Goal: Contribute content

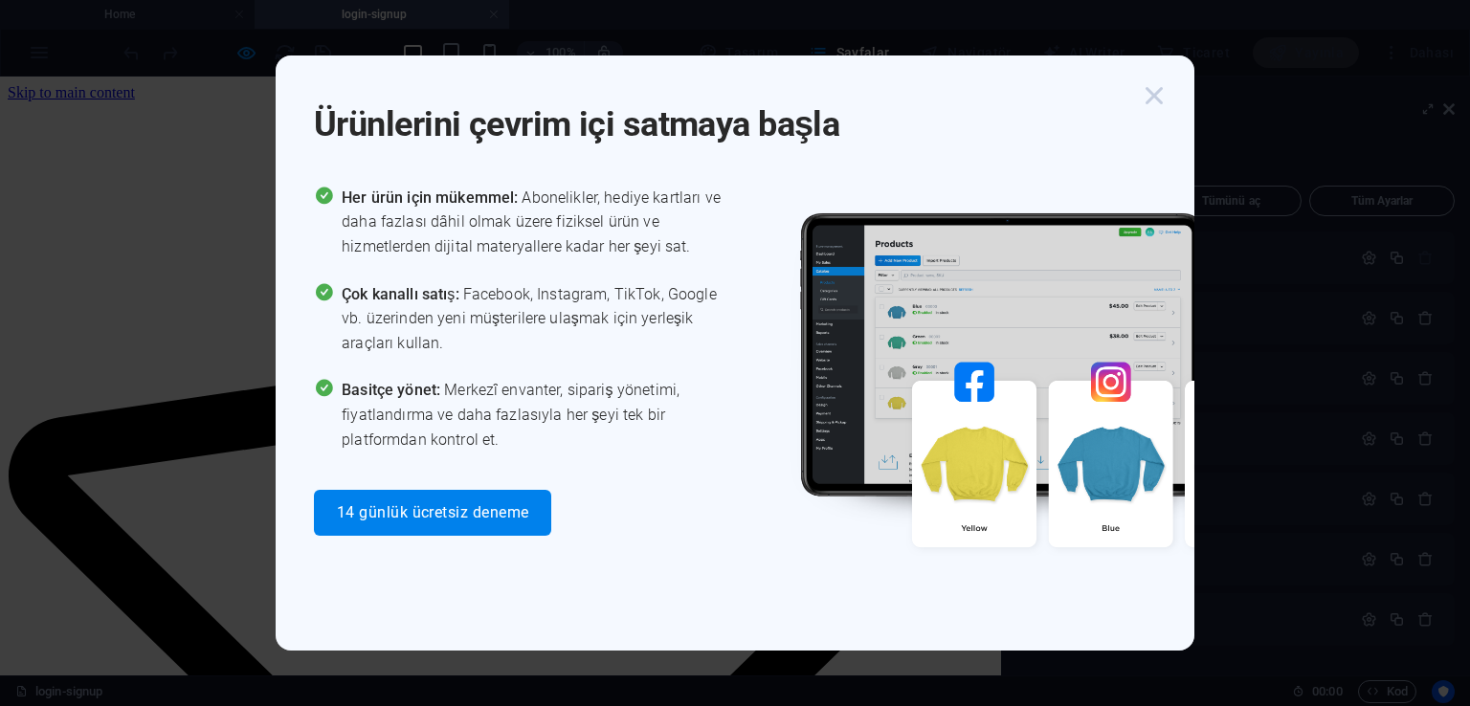
click at [1154, 89] on icon "button" at bounding box center [1154, 95] width 34 height 34
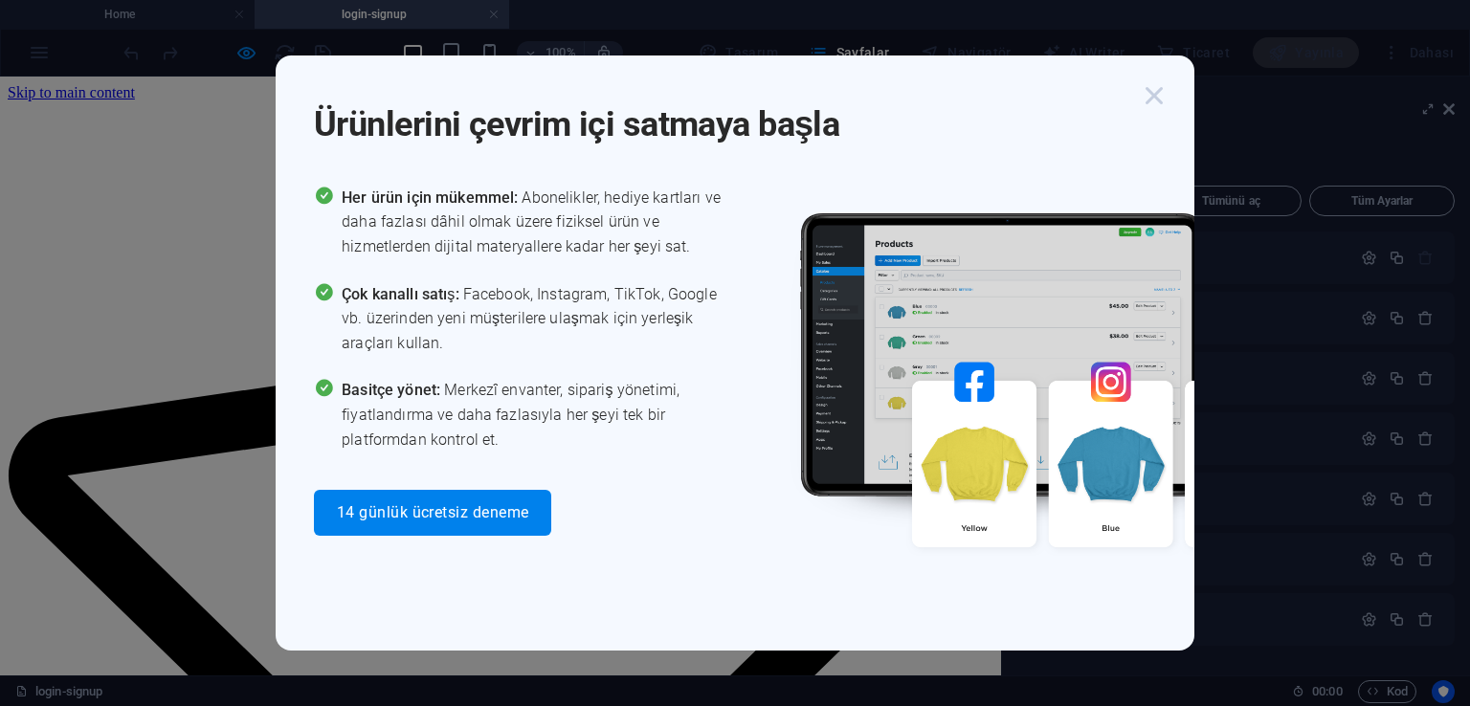
click at [1148, 102] on icon "button" at bounding box center [1154, 95] width 34 height 34
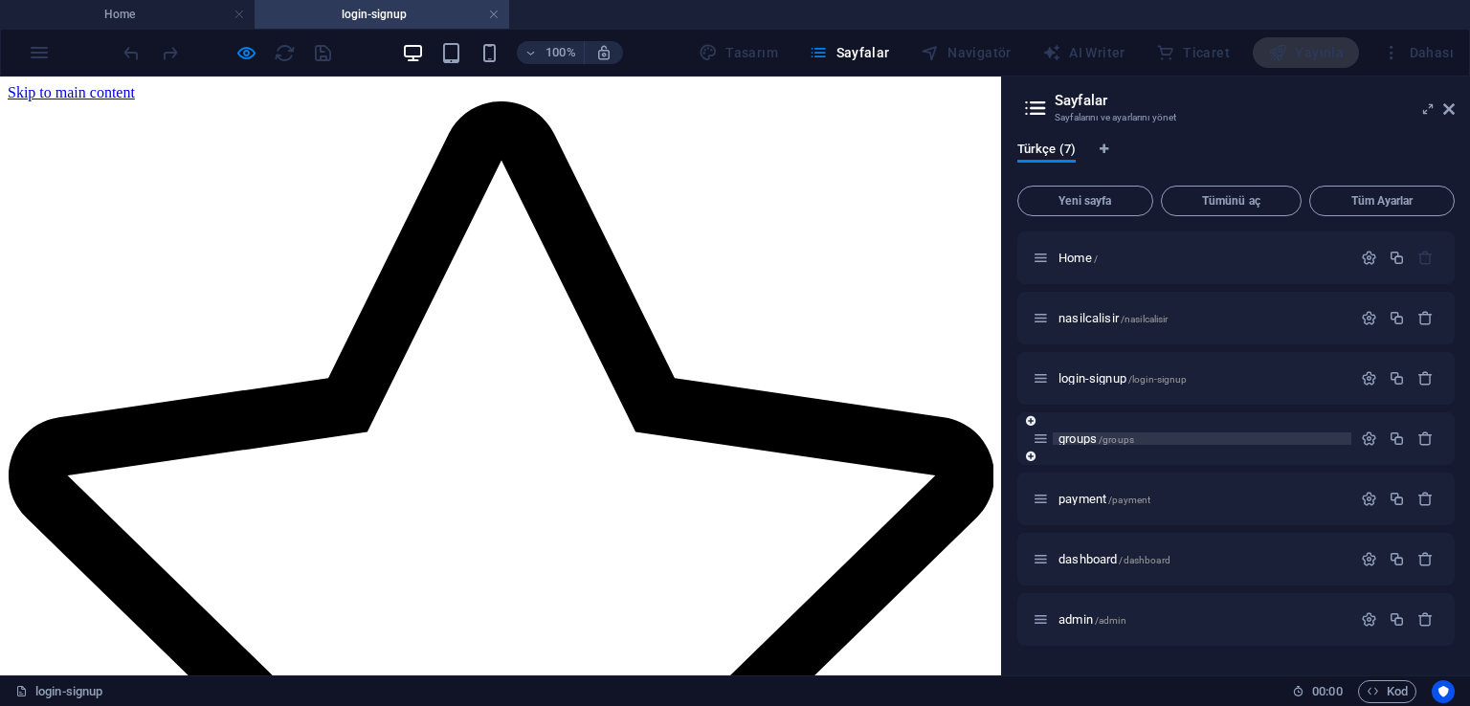
click at [1089, 443] on span "groups /groups" at bounding box center [1096, 439] width 76 height 14
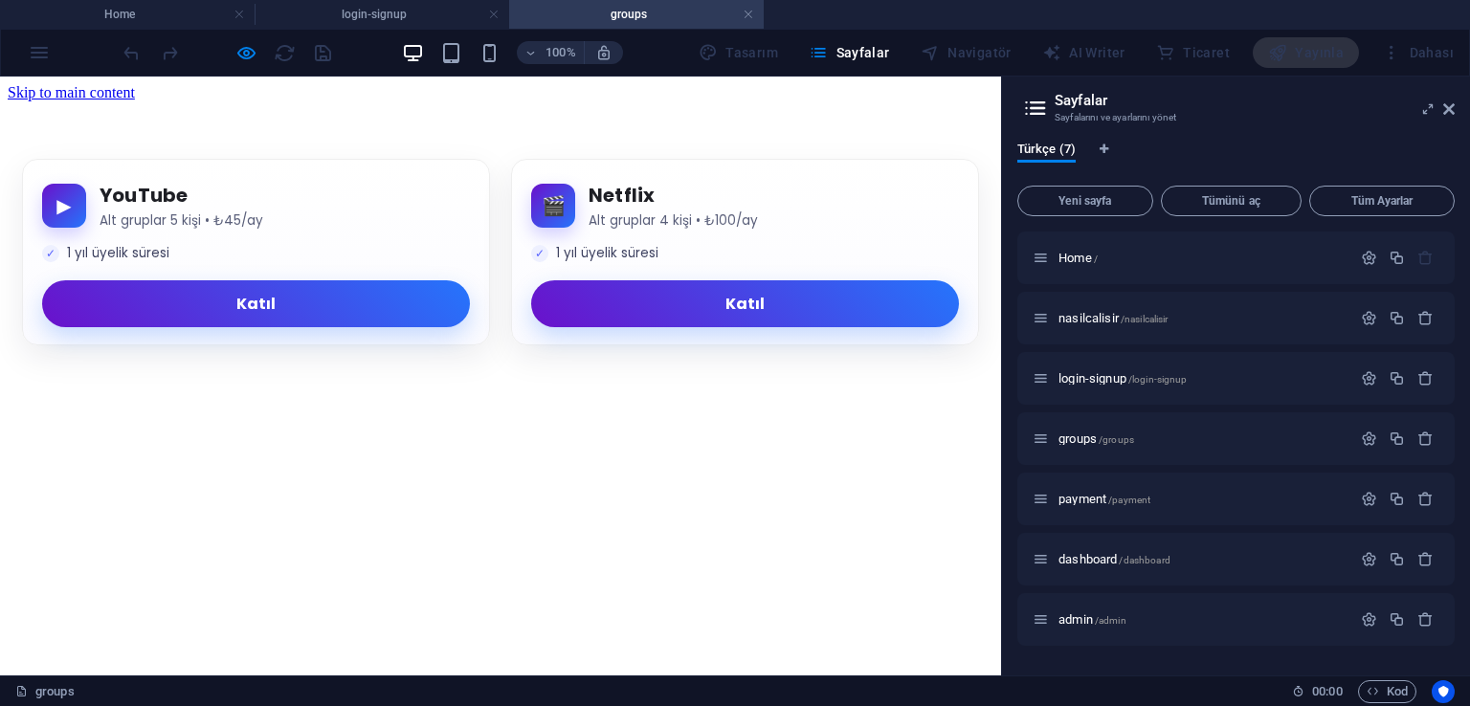
click at [516, 219] on div "▶︎ YouTube Alt gruplar 5 kişi • ₺45/ay 1 yıl üyelik süresi Katıl 🎬 Netflix Alt …" at bounding box center [500, 252] width 985 height 187
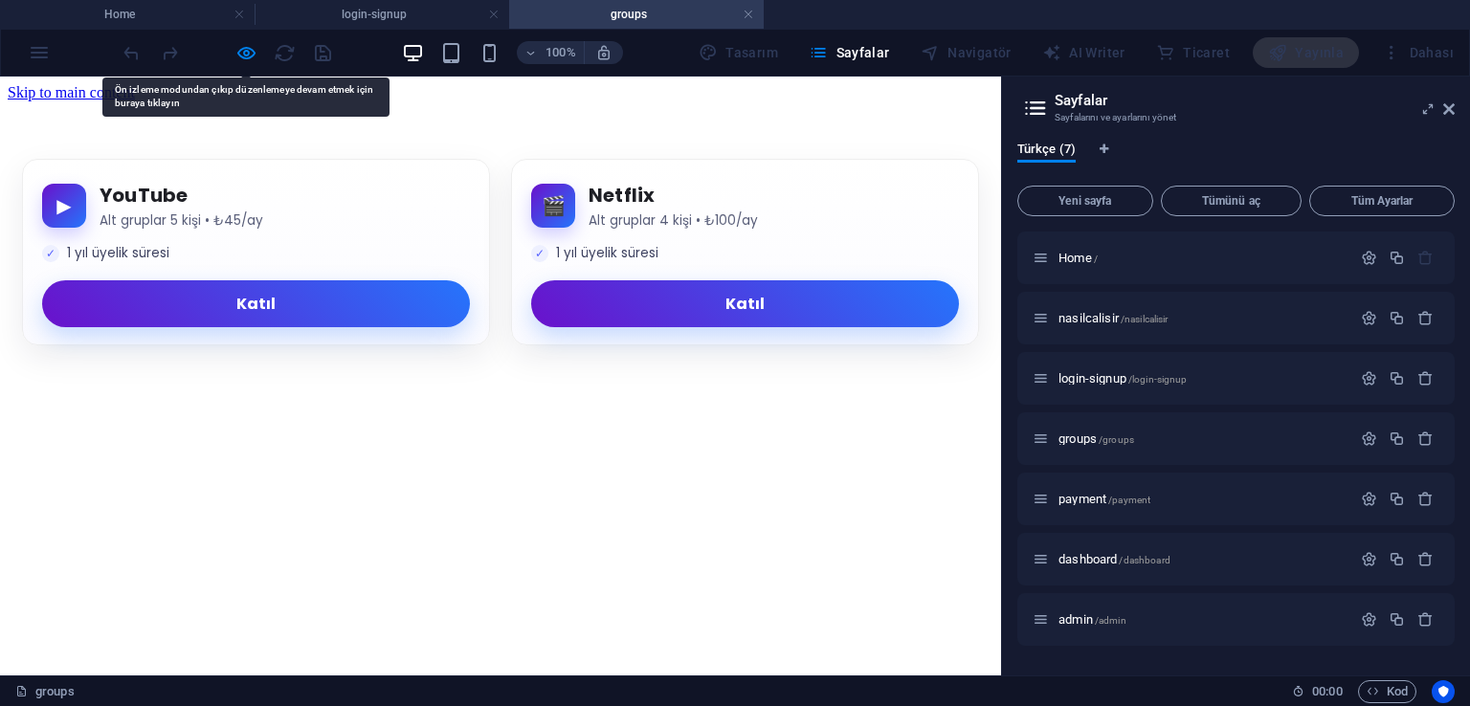
click at [502, 284] on div "▶︎ YouTube Alt gruplar 5 kişi • ₺45/ay 1 yıl üyelik süresi Katıl 🎬 Netflix Alt …" at bounding box center [500, 252] width 985 height 187
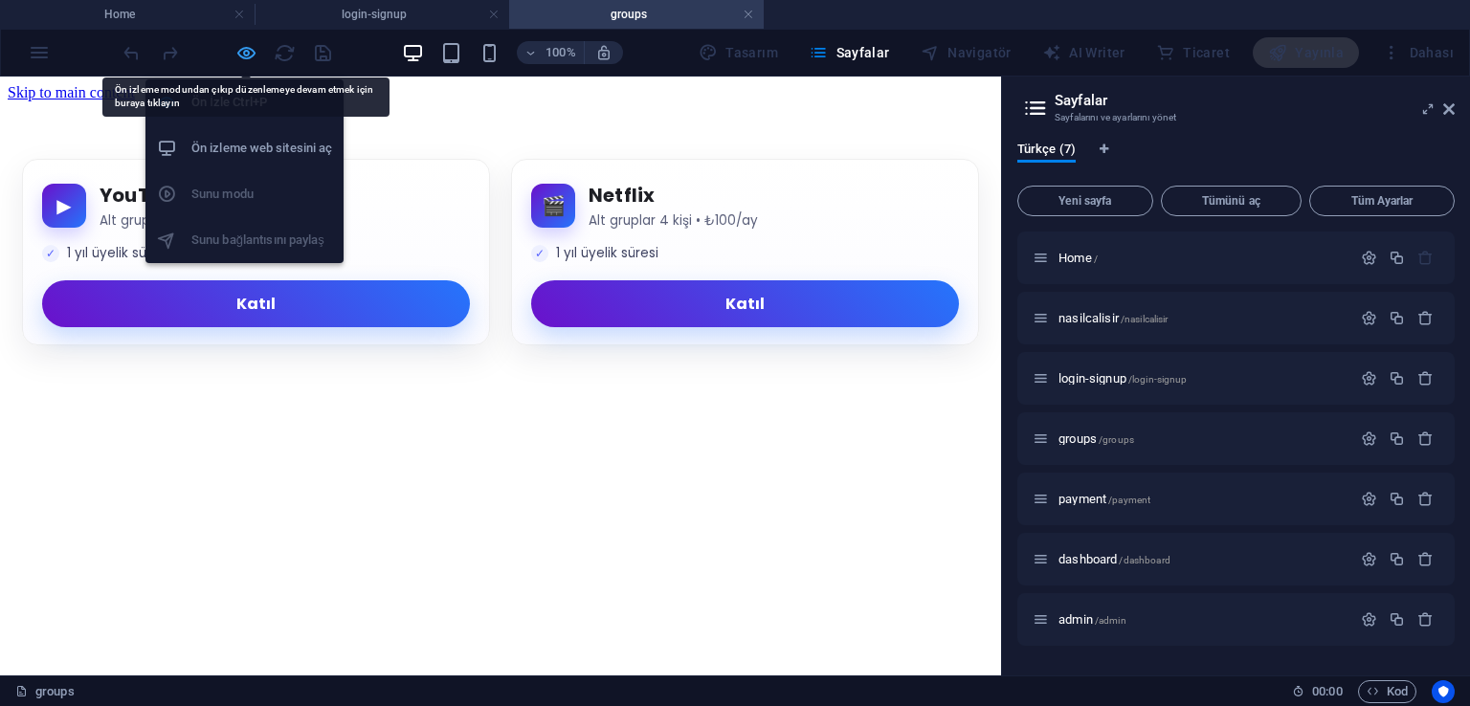
click at [248, 56] on icon "button" at bounding box center [246, 53] width 22 height 22
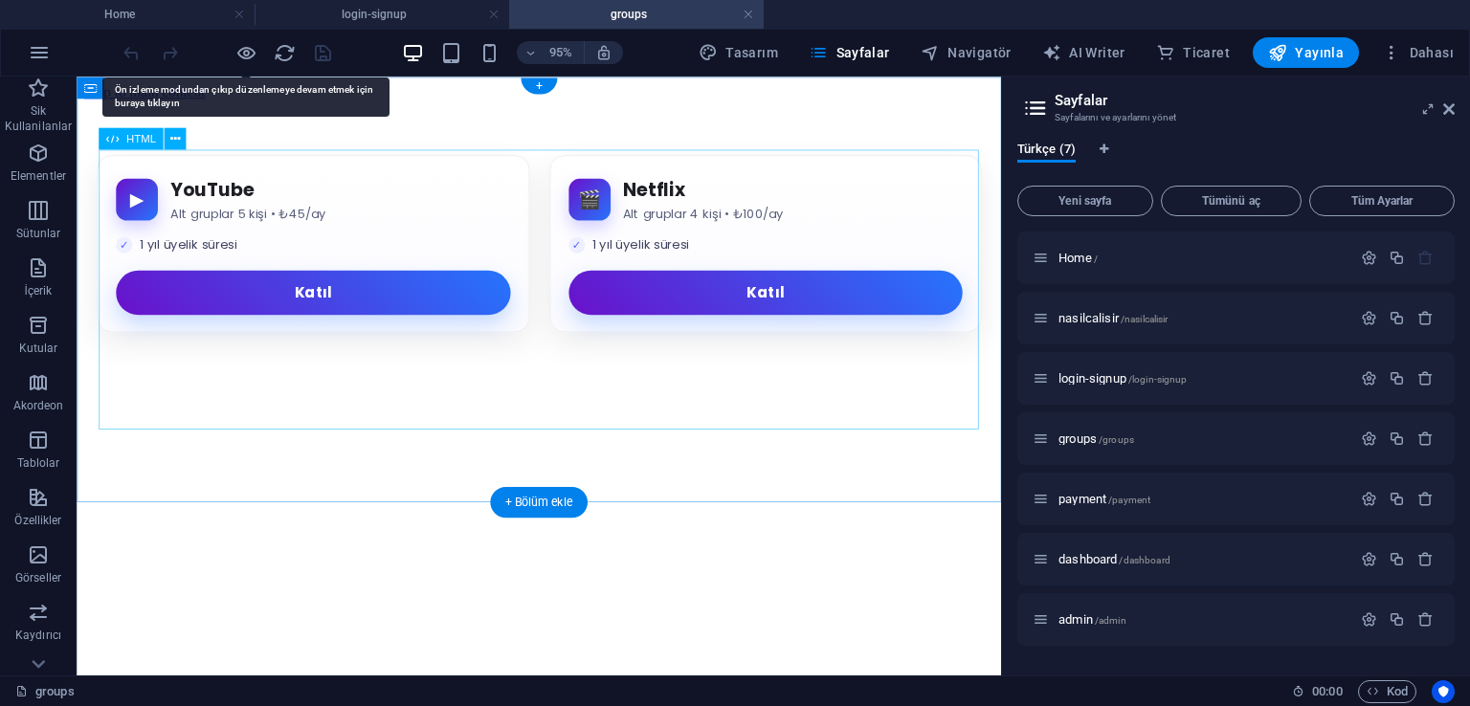
click at [507, 246] on div "▶︎ YouTube Alt gruplar 5 kişi • ₺45/ay 1 yıl üyelik süresi Katıl 🎬 Netflix Alt …" at bounding box center [563, 252] width 958 height 187
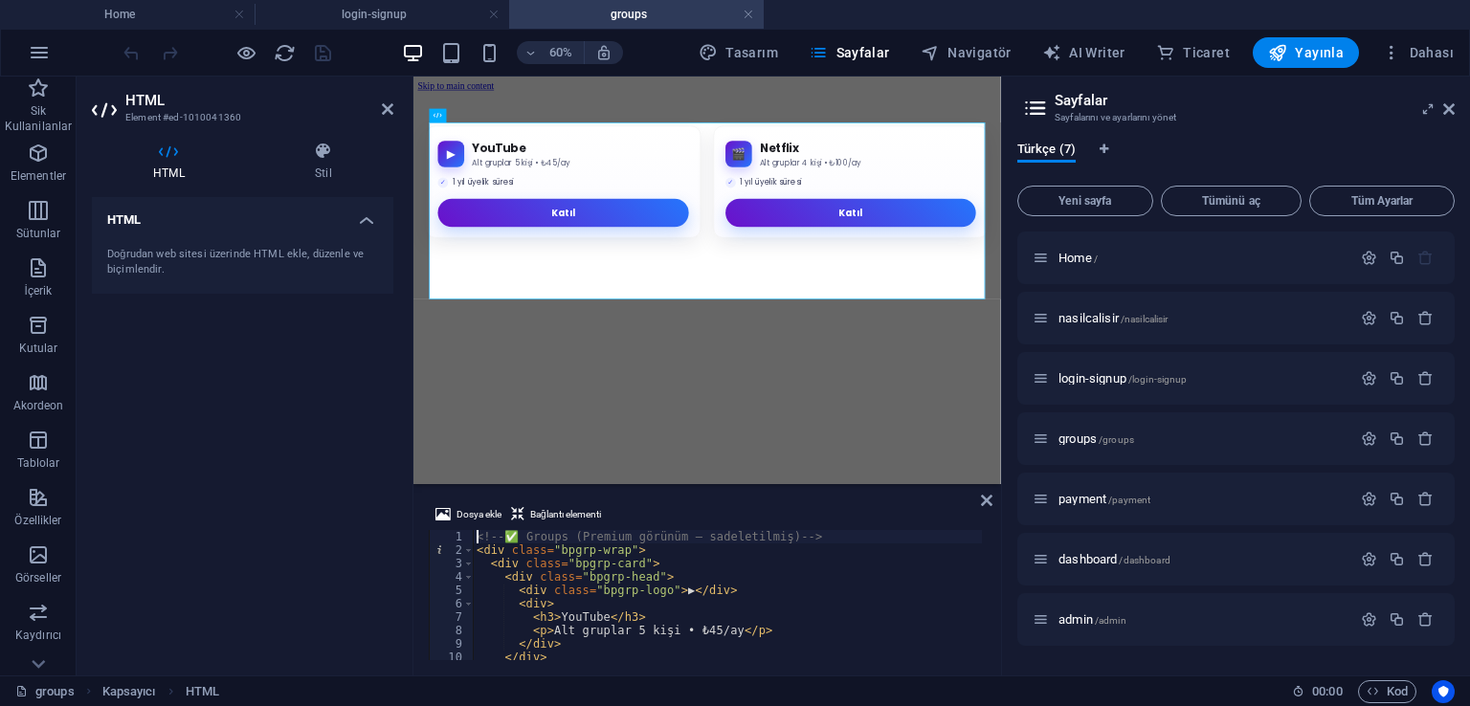
click at [620, 558] on div "<!-- ✅ Groups (Premium görünüm – sadeletilmiş) --> < div class = "bpgrp-wrap" >…" at bounding box center [834, 606] width 723 height 153
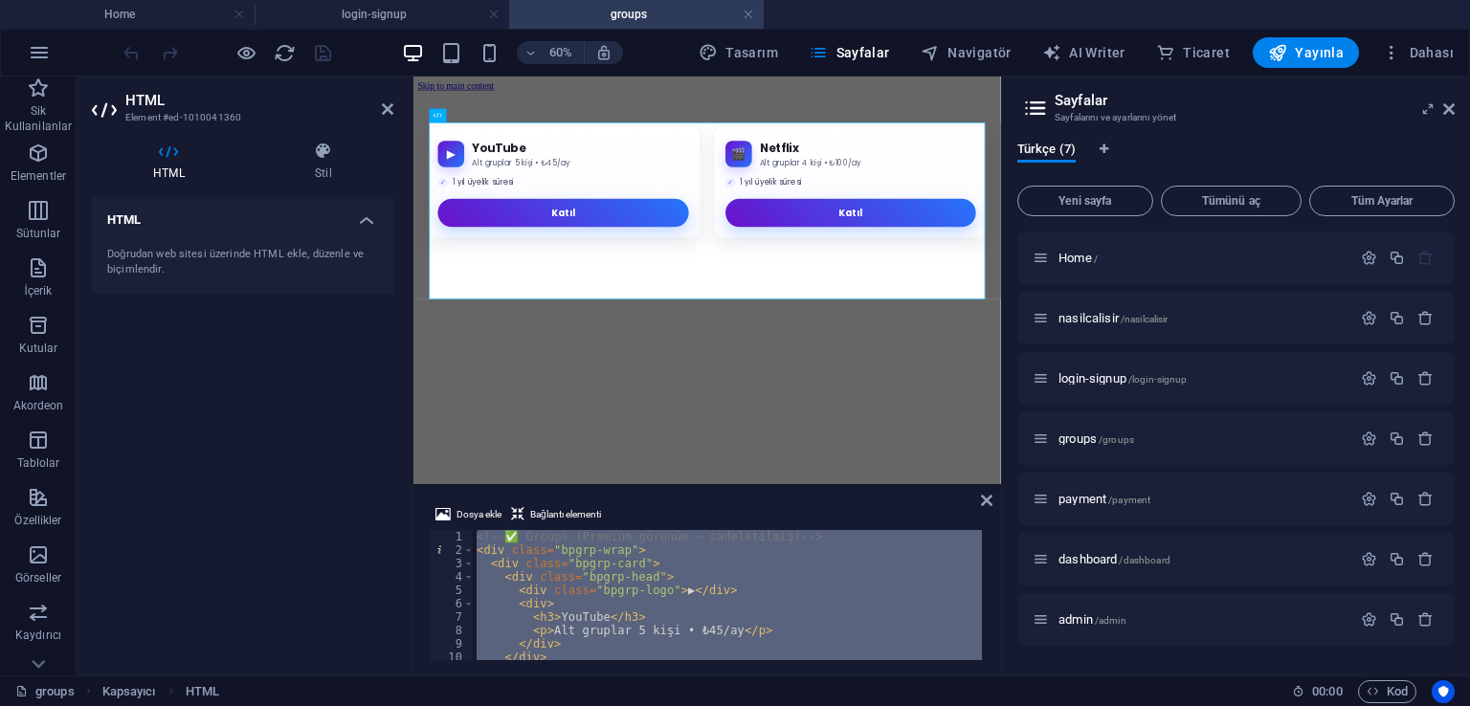
click at [689, 602] on div "<!-- ✅ Groups (Premium görünüm – sadeletilmiş) --> < div class = "bpgrp-wrap" >…" at bounding box center [727, 595] width 509 height 130
click at [689, 602] on div "<!-- ✅ Groups (Premium görünüm – sadeletilmiş) --> < div class = "bpgrp-wrap" >…" at bounding box center [834, 606] width 723 height 153
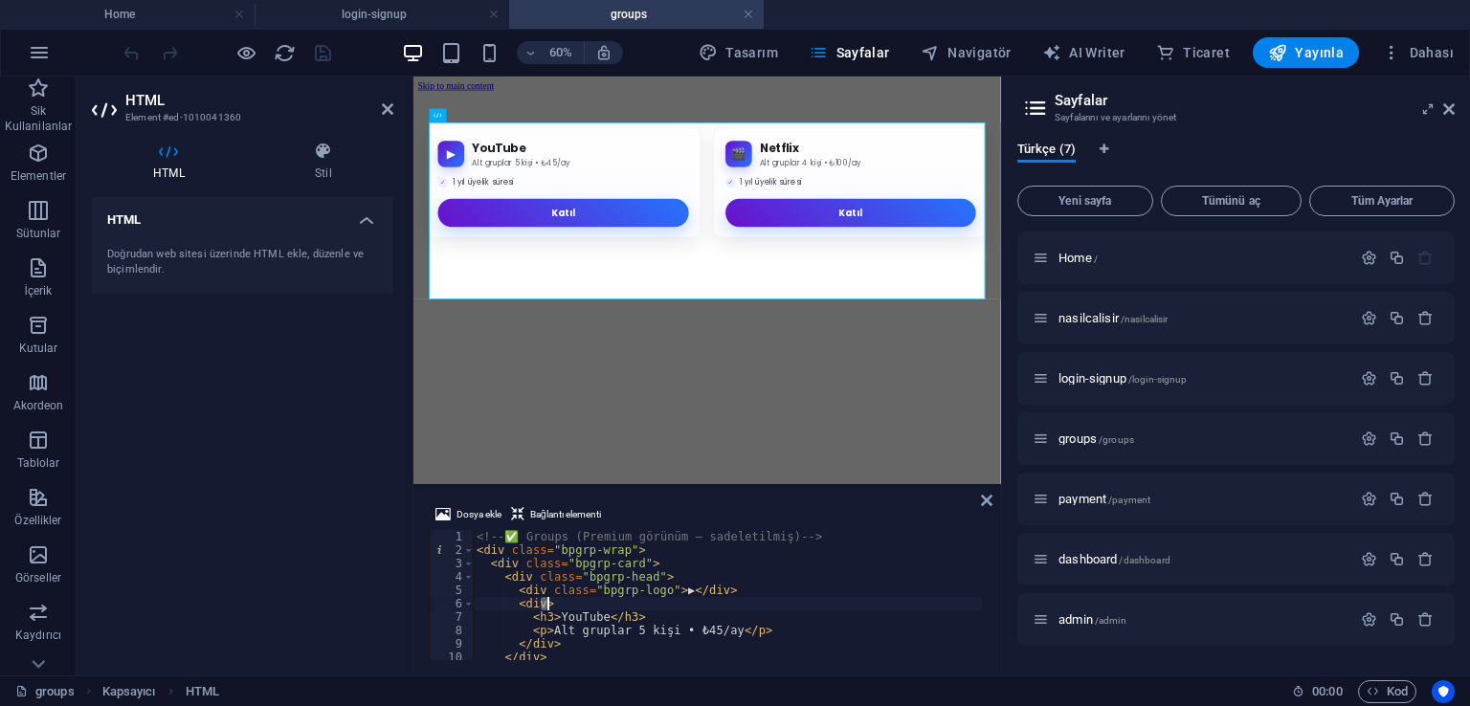
type textarea "</style>"
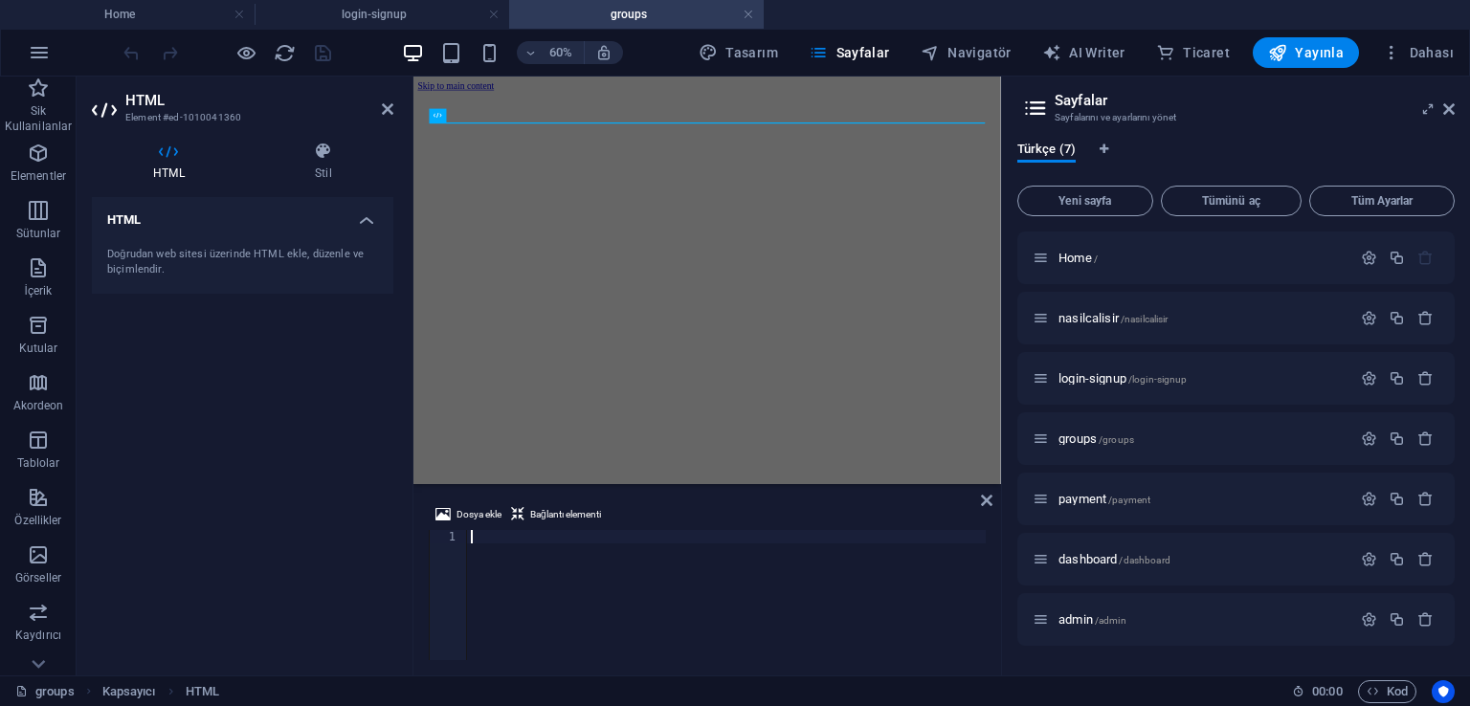
paste textarea "</html>"
type textarea "</html>"
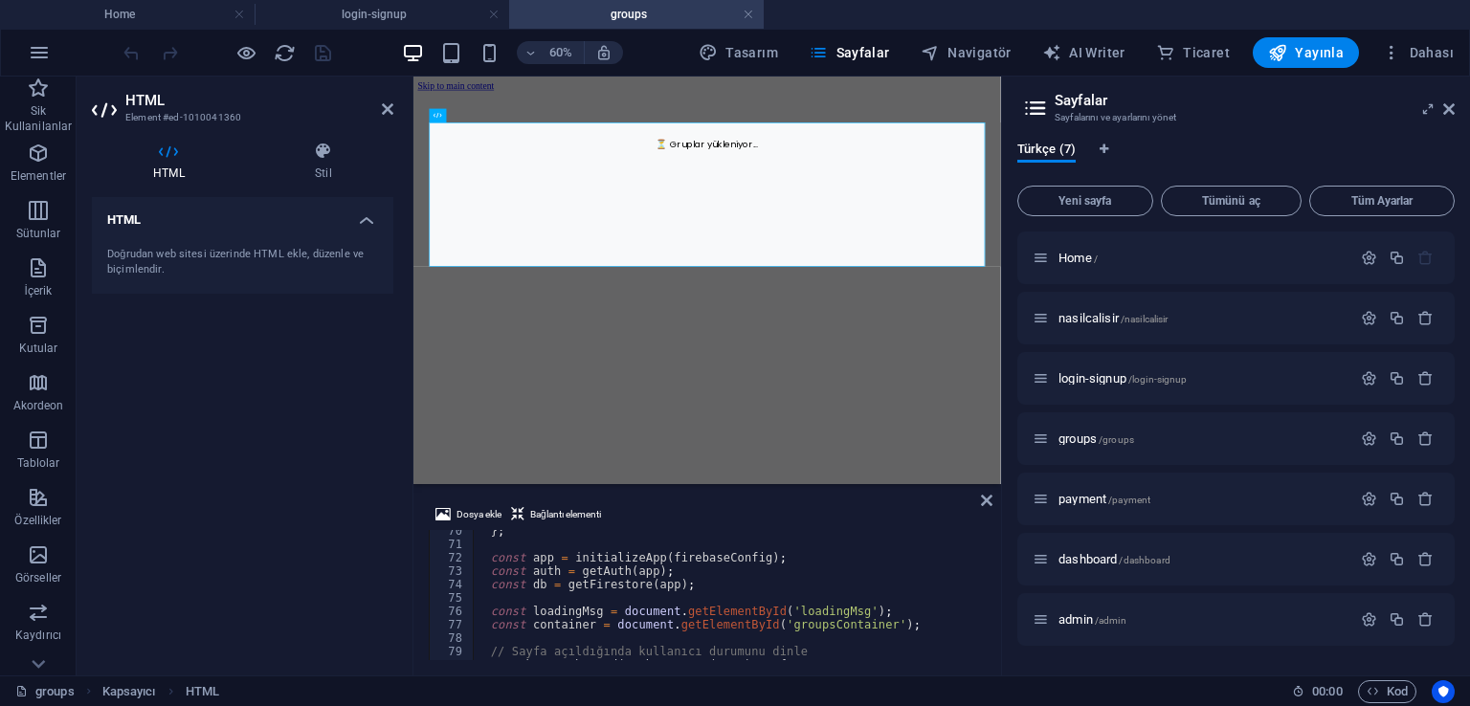
scroll to position [758, 0]
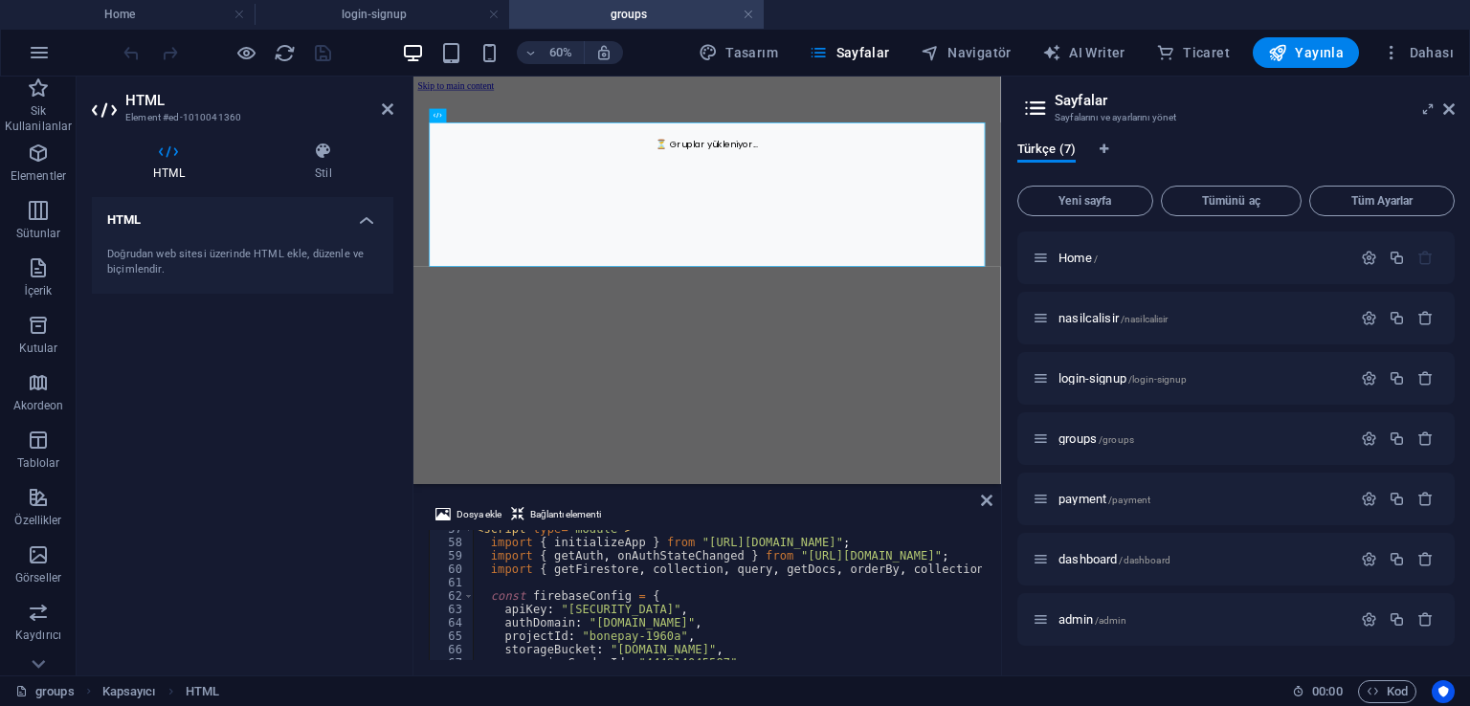
click at [333, 391] on div "HTML Doğrudan web sitesi üzerinde HTML ekle, düzenle ve biçimlendir." at bounding box center [242, 428] width 301 height 463
click at [323, 56] on icon "save" at bounding box center [323, 53] width 22 height 22
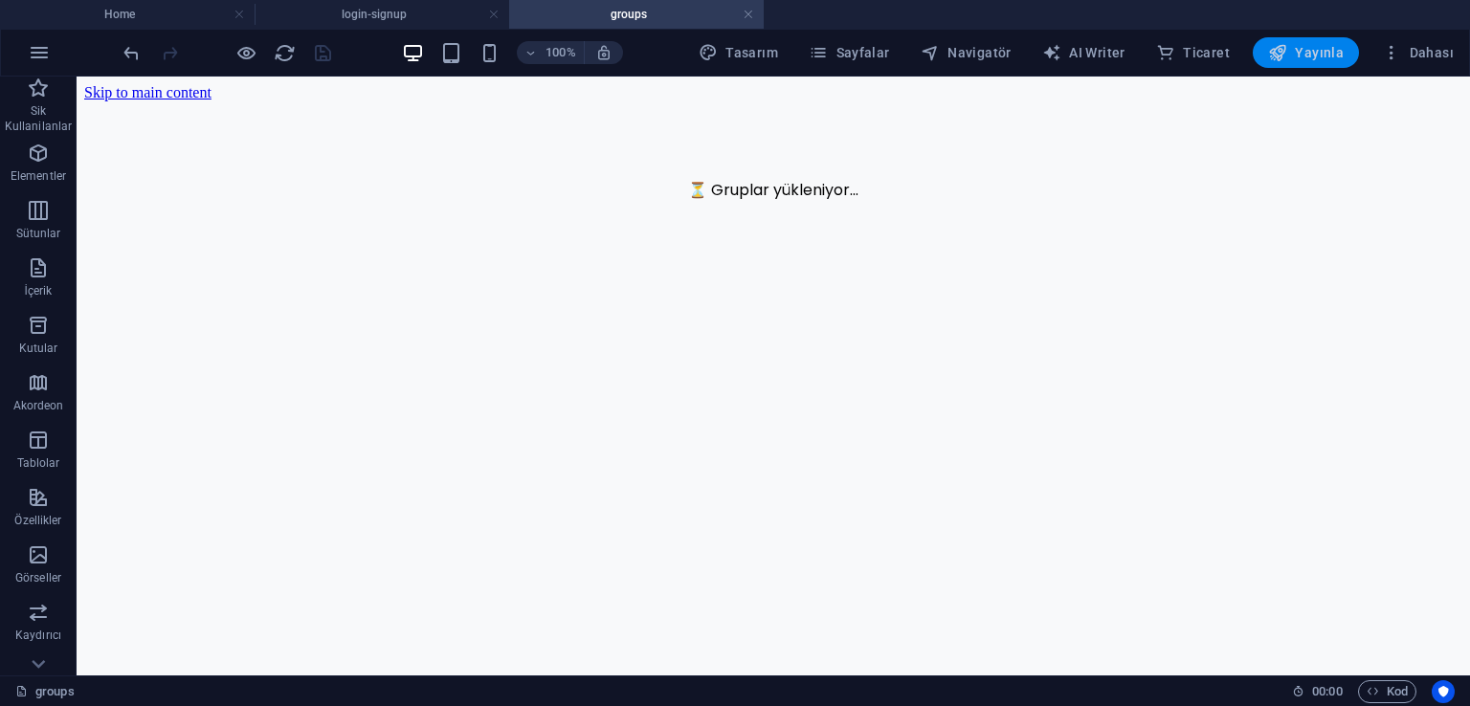
click at [1315, 65] on button "Yayınla" at bounding box center [1305, 52] width 106 height 31
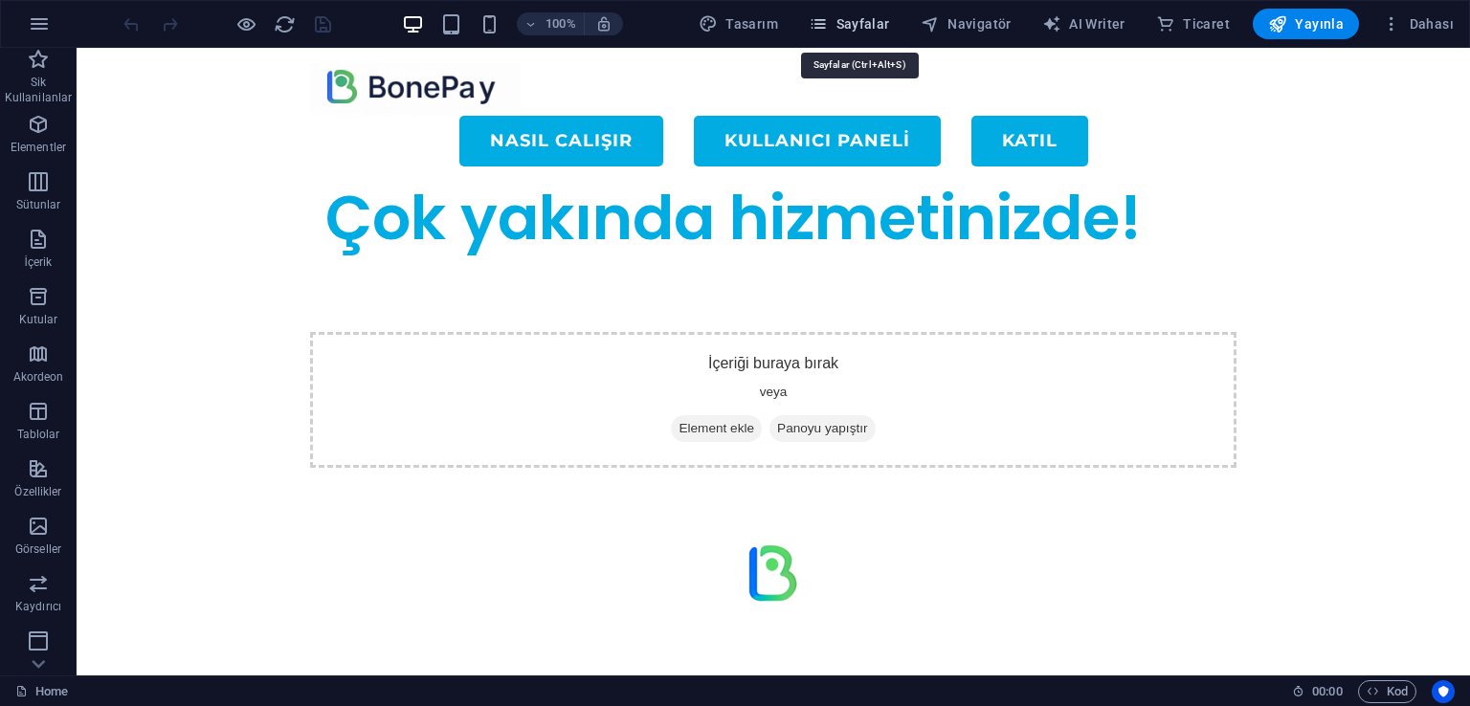
click at [828, 25] on icon "button" at bounding box center [817, 23] width 19 height 19
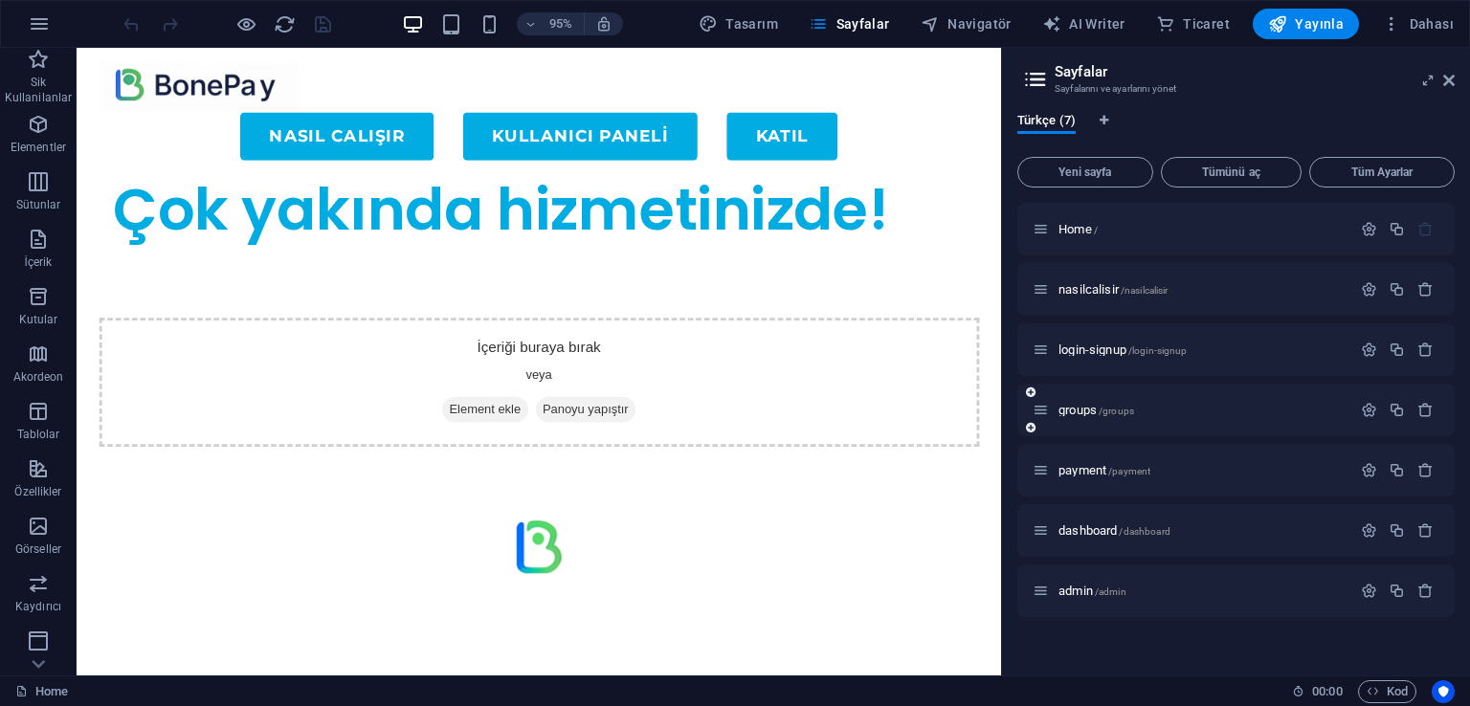
click at [1079, 418] on div "groups /groups" at bounding box center [1191, 410] width 319 height 22
click at [1086, 410] on span "groups /groups" at bounding box center [1096, 410] width 76 height 14
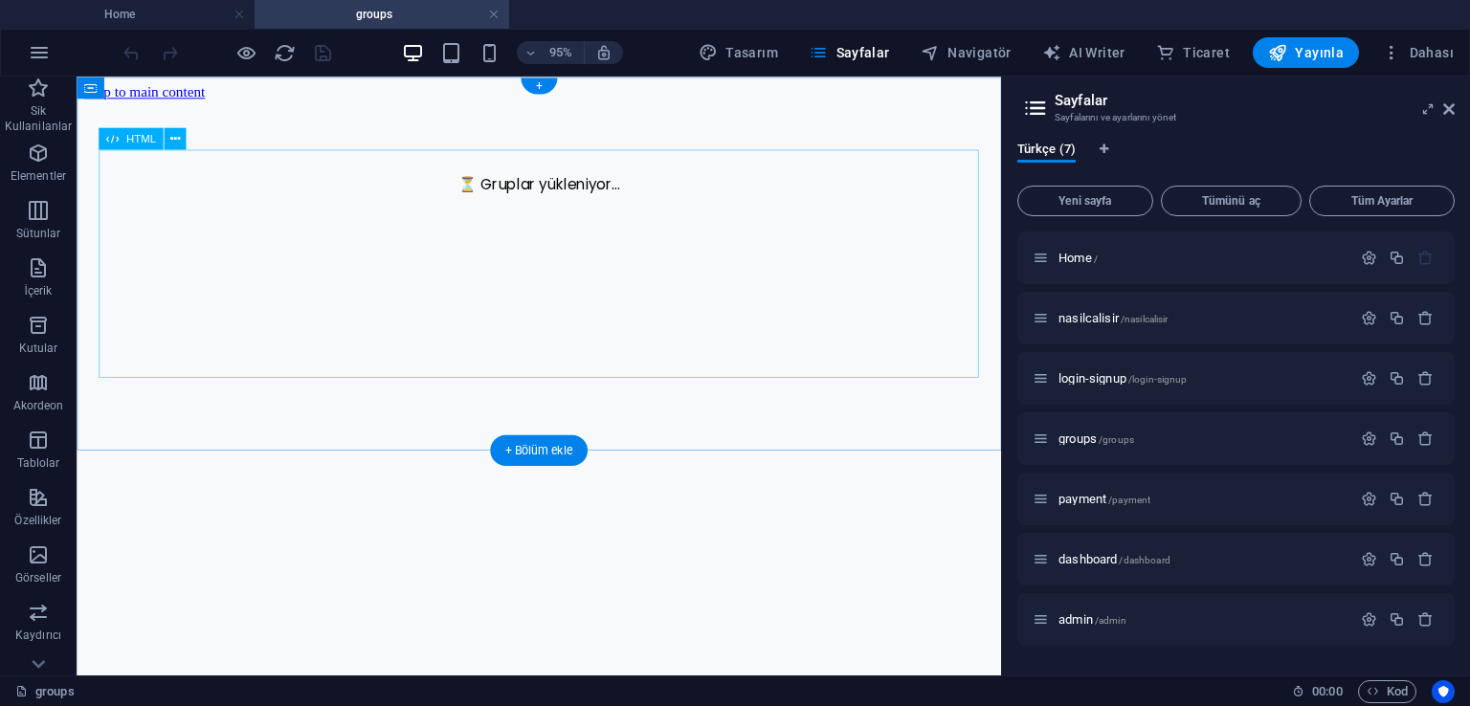
click at [642, 259] on div "Abonelik Grupları ⏳ Gruplar yükleniyor..." at bounding box center [563, 218] width 958 height 81
